Goal: Task Accomplishment & Management: Use online tool/utility

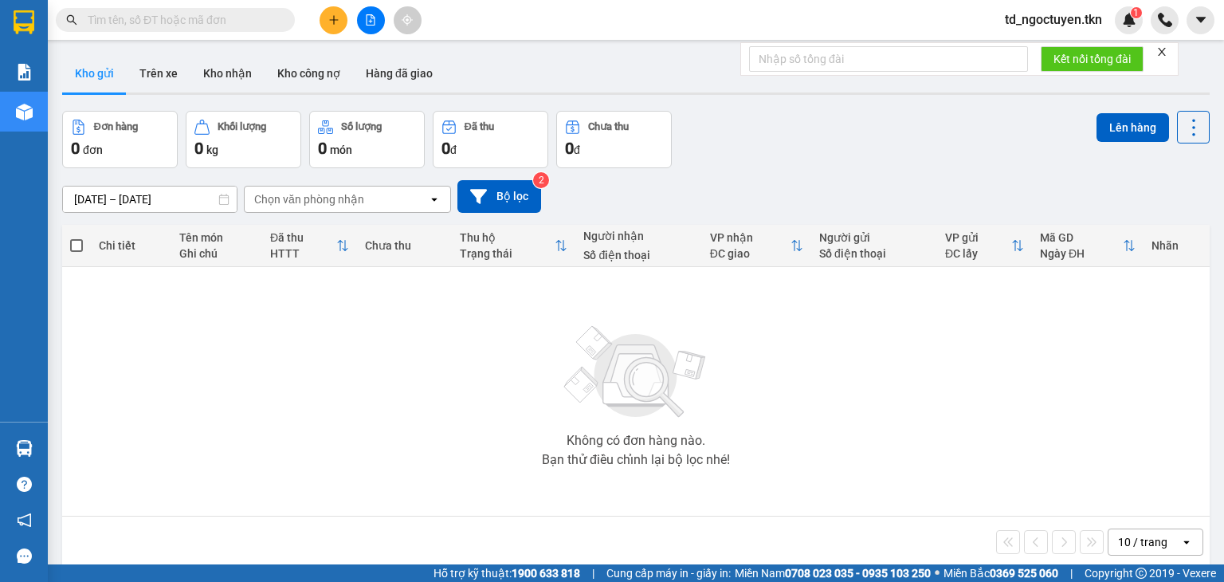
click at [185, 15] on input "text" at bounding box center [182, 20] width 188 height 18
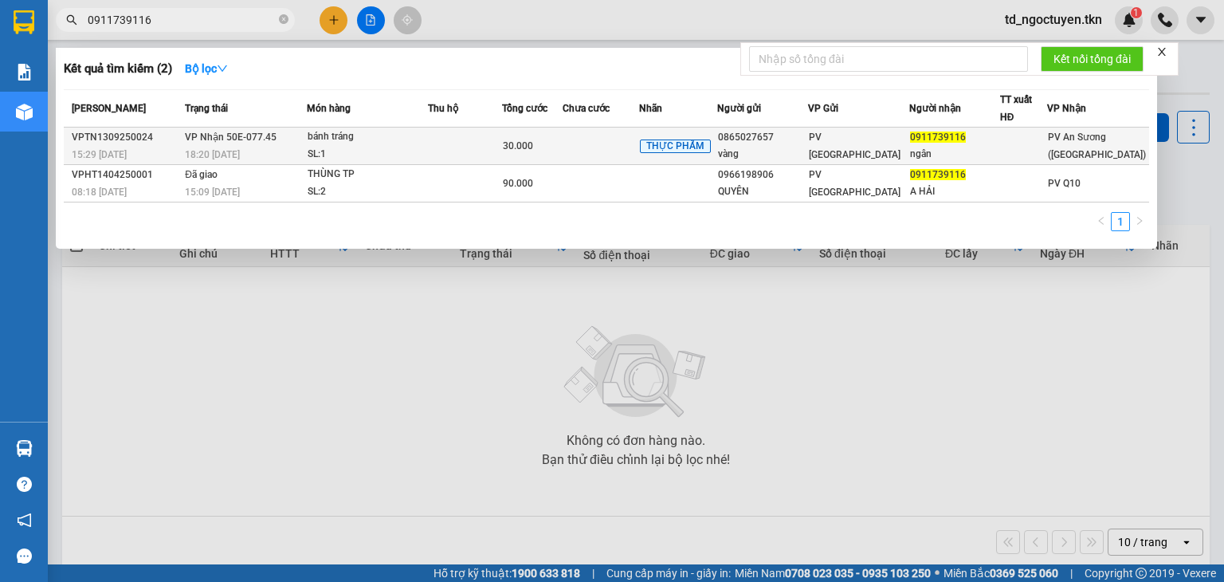
type input "0911739116"
click at [464, 143] on td at bounding box center [465, 145] width 74 height 37
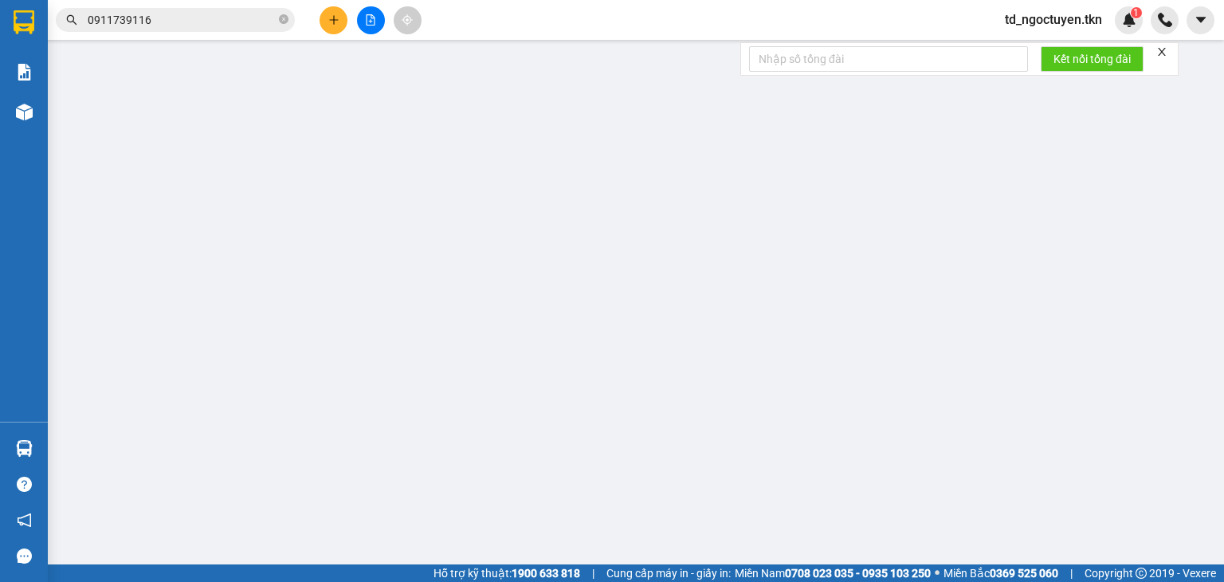
type input "0865027657"
type input "vàng"
type input "0911739116"
type input "ngân"
type input "30.000"
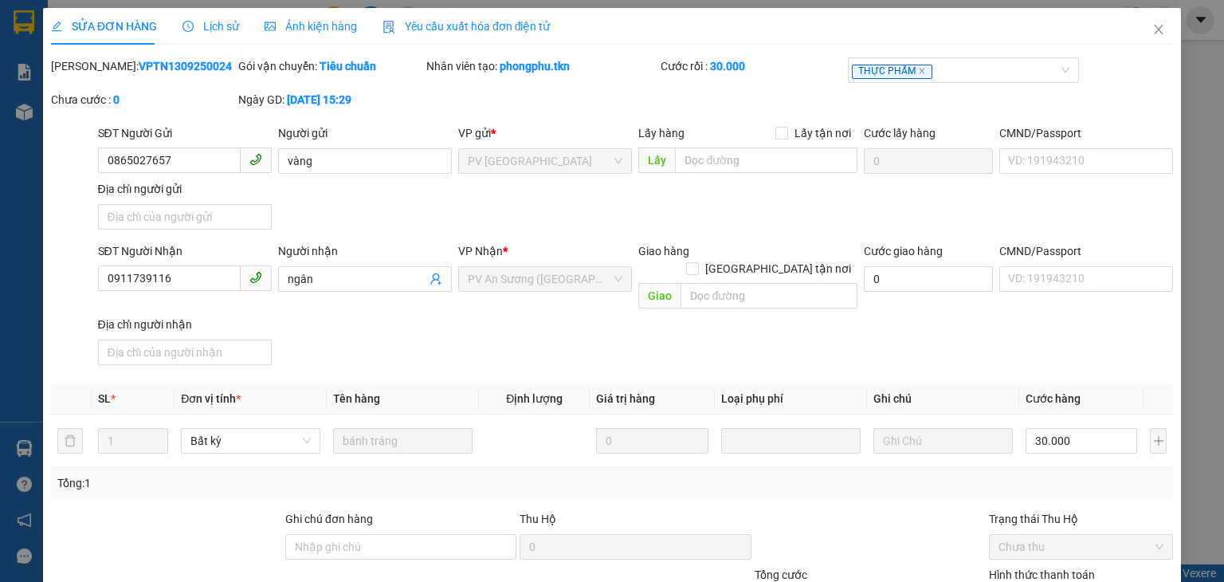
click at [217, 27] on span "Lịch sử" at bounding box center [210, 26] width 57 height 13
